Goal: Find specific page/section: Find specific page/section

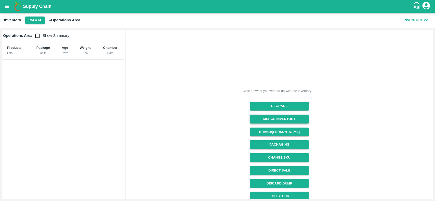
scroll to position [43, 0]
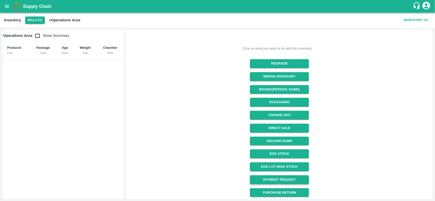
click at [266, 180] on link "Payment Request" at bounding box center [279, 180] width 59 height 9
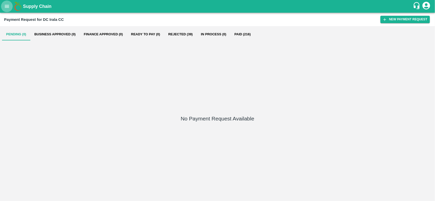
click at [8, 3] on button "open drawer" at bounding box center [7, 7] width 12 height 12
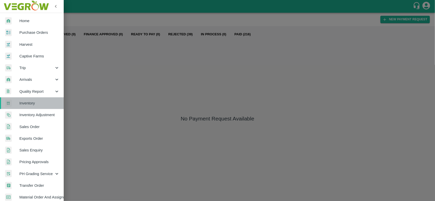
click at [33, 103] on span "Inventory" at bounding box center [39, 104] width 40 height 6
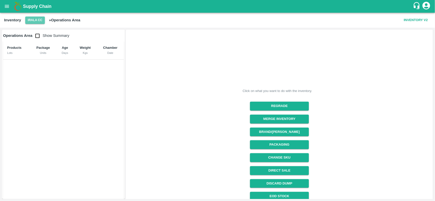
click at [27, 22] on button "Irala CC" at bounding box center [35, 20] width 20 height 7
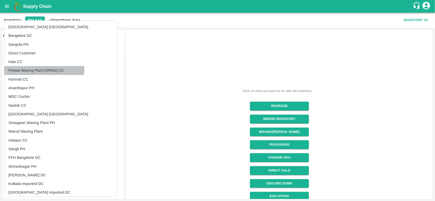
click at [17, 69] on li "Pirawa Waxing Plant [ORNG] CC" at bounding box center [60, 70] width 113 height 9
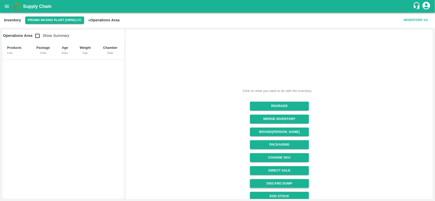
scroll to position [43, 0]
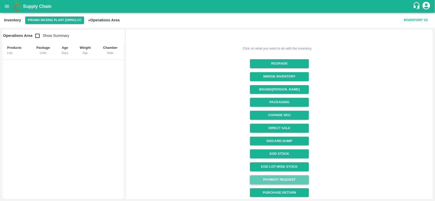
click at [278, 182] on link "Payment Request" at bounding box center [279, 180] width 59 height 9
